Goal: Task Accomplishment & Management: Manage account settings

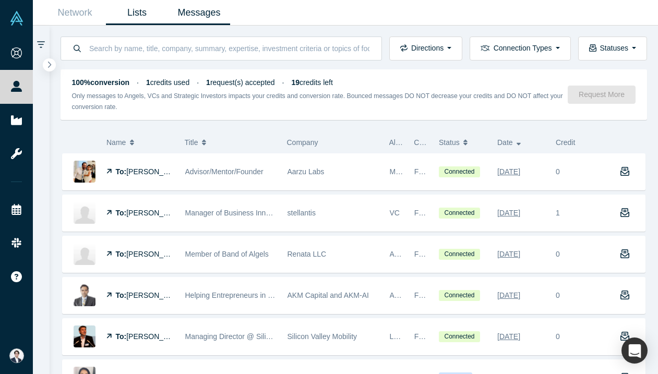
click at [134, 11] on link "Lists" at bounding box center [137, 13] width 62 height 25
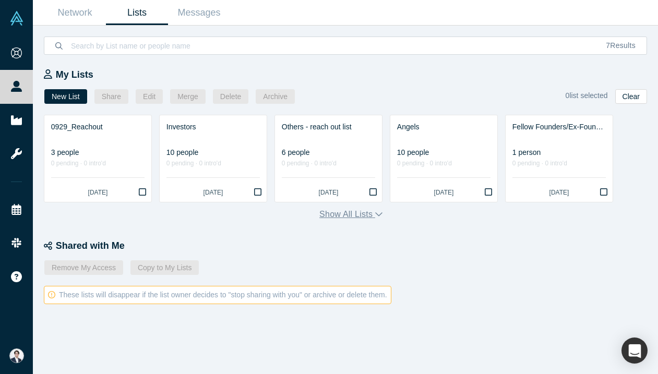
click at [342, 220] on button "Show all lists" at bounding box center [350, 214] width 63 height 13
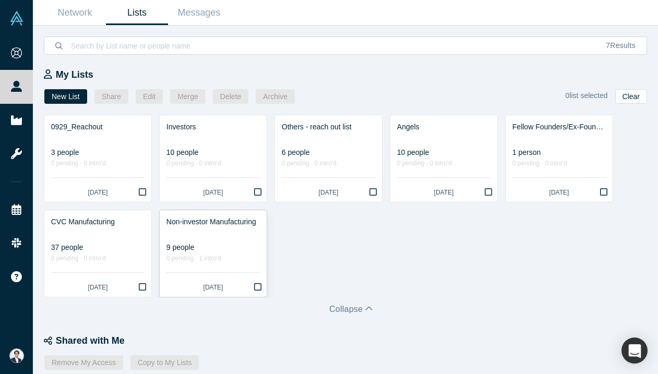
click at [231, 230] on div at bounding box center [213, 233] width 93 height 11
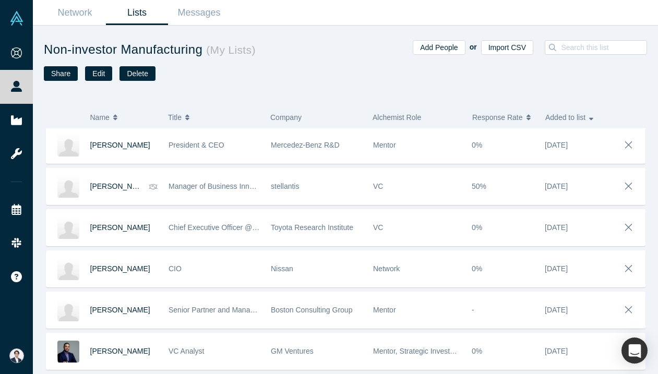
scroll to position [111, 0]
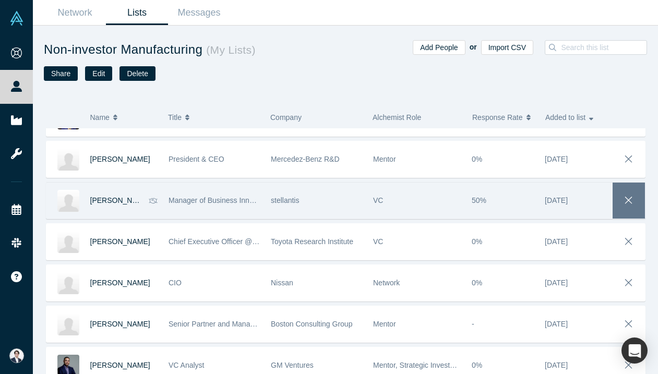
click at [631, 207] on span "button" at bounding box center [629, 200] width 15 height 17
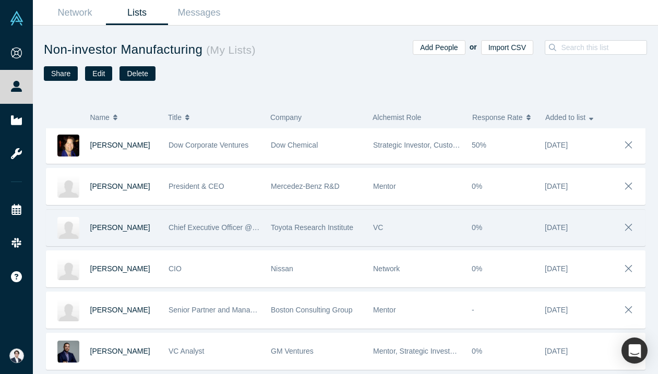
scroll to position [0, 0]
